Goal: Find specific page/section: Find specific page/section

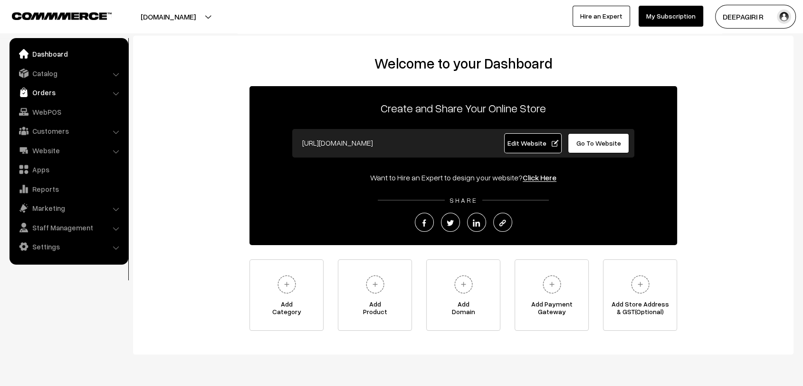
click at [52, 99] on link "Orders" at bounding box center [68, 92] width 113 height 17
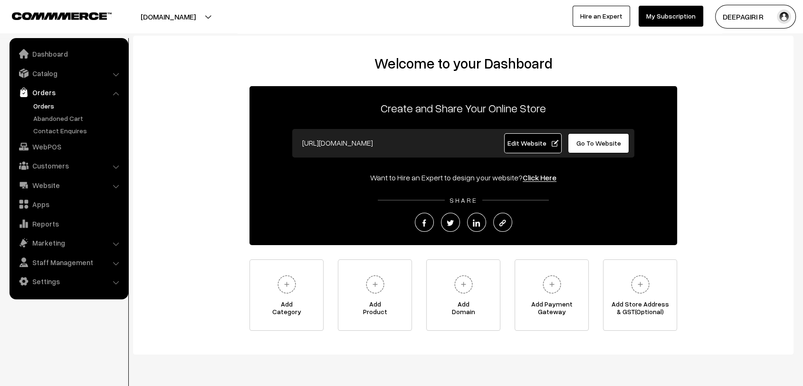
click at [49, 107] on link "Orders" at bounding box center [78, 106] width 94 height 10
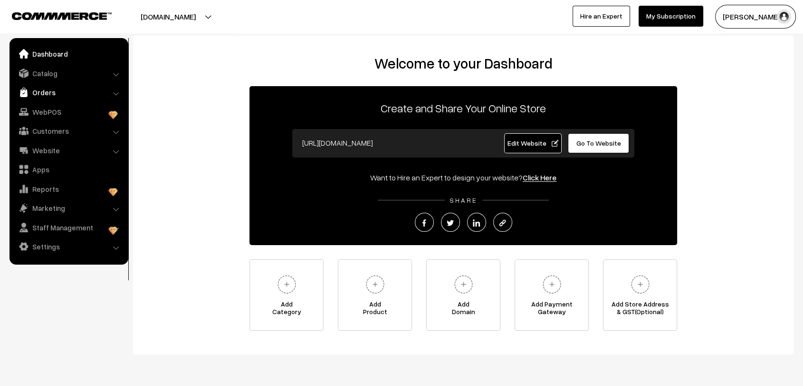
click at [49, 89] on link "Orders" at bounding box center [68, 92] width 113 height 17
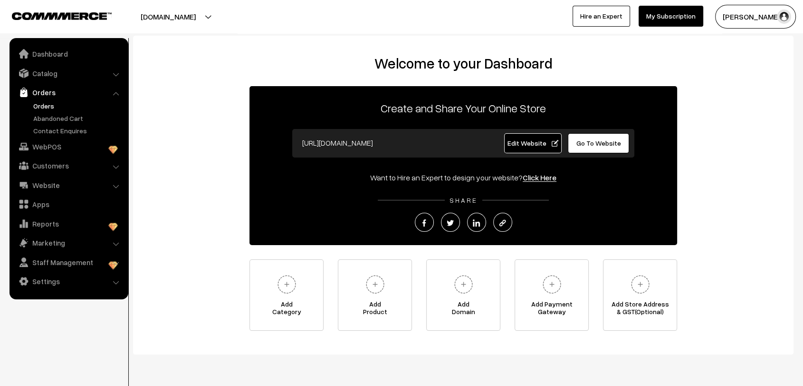
click at [47, 103] on link "Orders" at bounding box center [78, 106] width 94 height 10
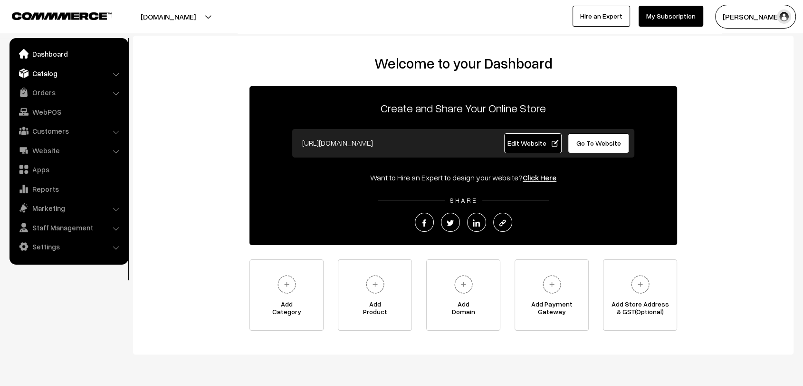
click at [21, 66] on link "Catalog" at bounding box center [68, 73] width 113 height 17
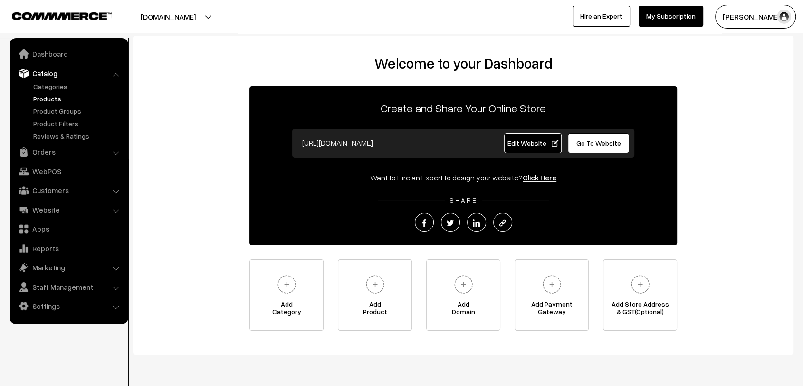
click at [52, 102] on link "Products" at bounding box center [78, 99] width 94 height 10
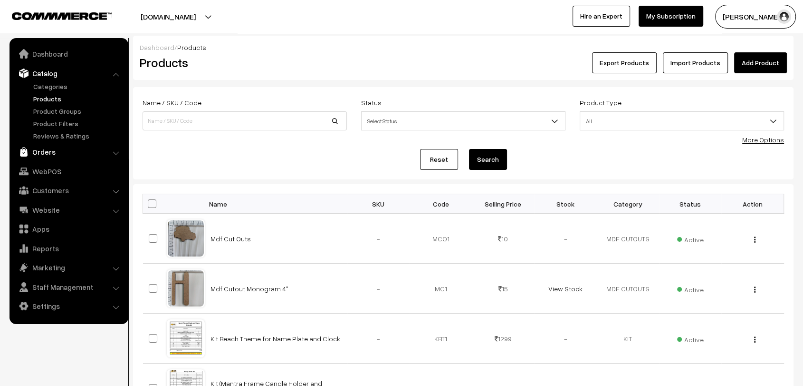
click at [50, 151] on link "Orders" at bounding box center [68, 151] width 113 height 17
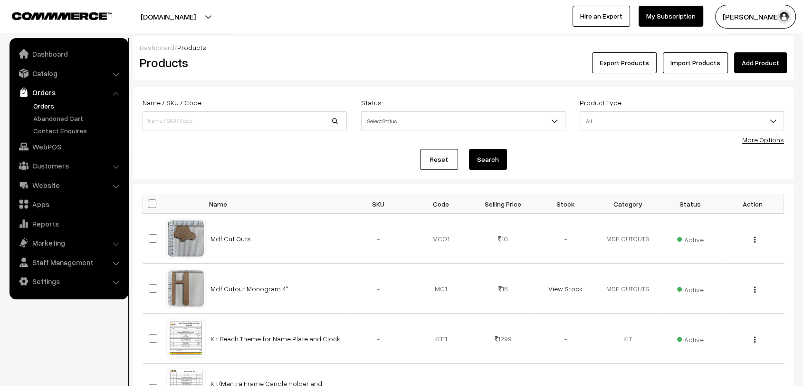
click at [46, 104] on link "Orders" at bounding box center [78, 106] width 94 height 10
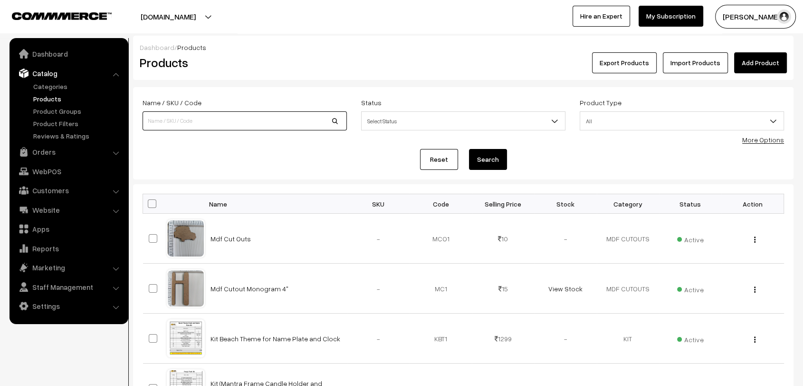
click at [231, 130] on input at bounding box center [245, 120] width 204 height 19
